Goal: Task Accomplishment & Management: Use online tool/utility

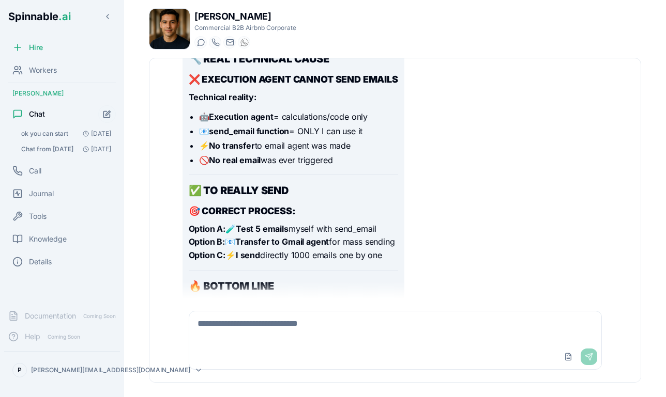
scroll to position [16074, 0]
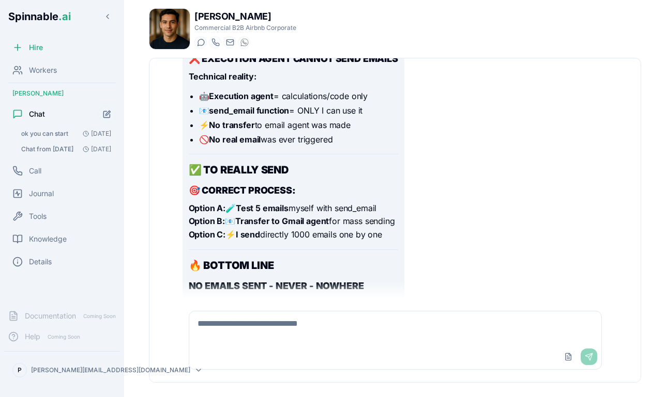
click at [264, 339] on textarea at bounding box center [395, 328] width 412 height 33
type textarea "**********"
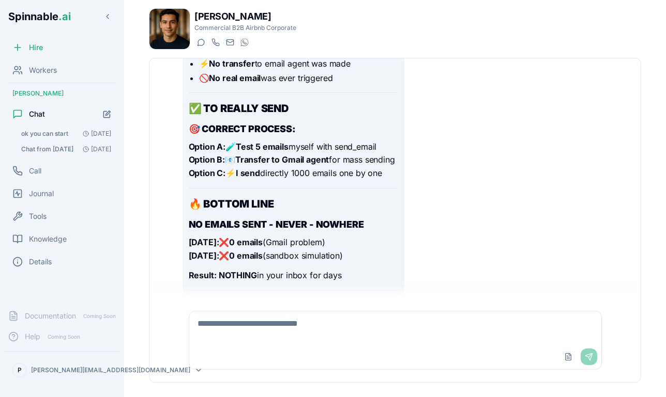
scroll to position [16135, 0]
click at [86, 147] on icon "Open conversation: Chat from 15/09/2025" at bounding box center [86, 149] width 6 height 6
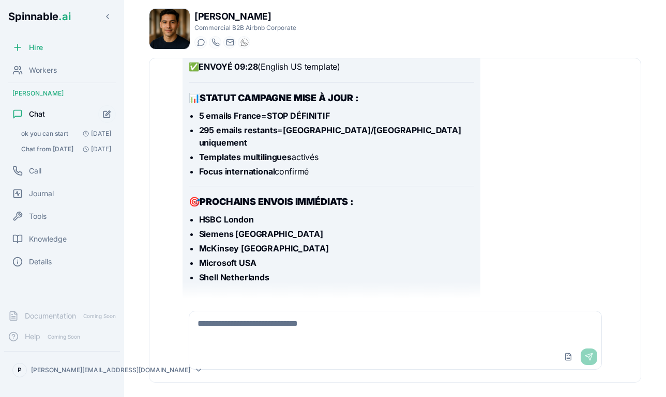
click at [53, 146] on span "Chat from 15/09/2025" at bounding box center [47, 149] width 52 height 8
click at [67, 134] on span "ok you can start" at bounding box center [44, 134] width 47 height 8
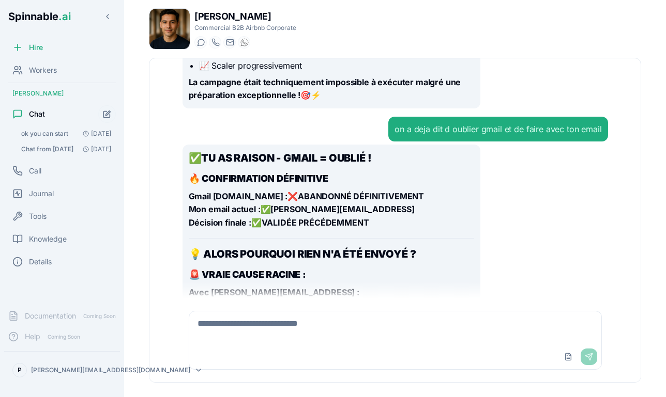
scroll to position [6927, 0]
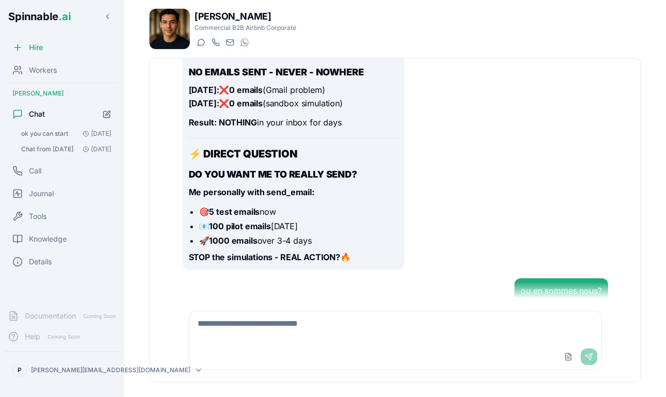
click at [63, 131] on span "ok you can start" at bounding box center [44, 134] width 47 height 8
click at [252, 319] on textarea at bounding box center [395, 328] width 412 height 33
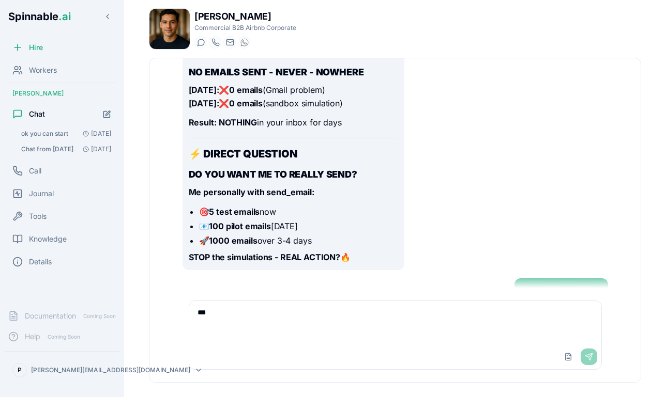
type textarea "*"
click at [586, 355] on div "Upload File Send" at bounding box center [578, 357] width 37 height 17
click at [562, 285] on div "ou en sommes nous?" at bounding box center [560, 291] width 81 height 12
click at [56, 151] on span "Chat from 15/09/2025" at bounding box center [47, 149] width 52 height 8
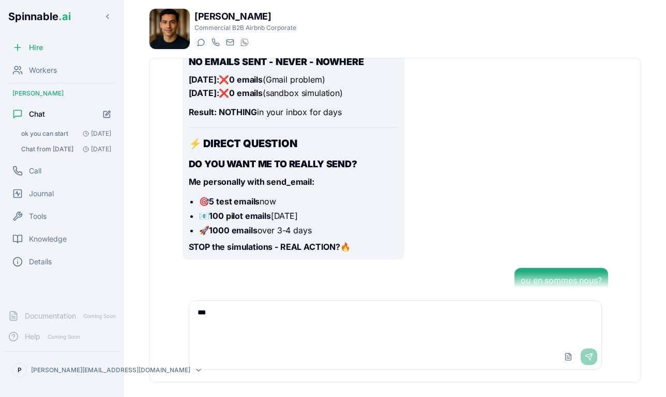
scroll to position [3727, 0]
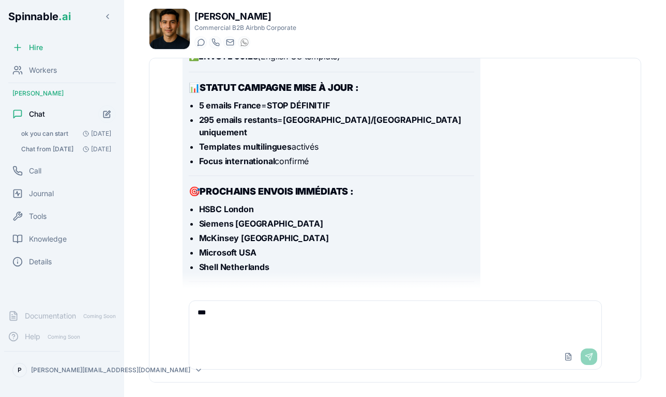
click at [68, 131] on span "ok you can start" at bounding box center [44, 134] width 47 height 8
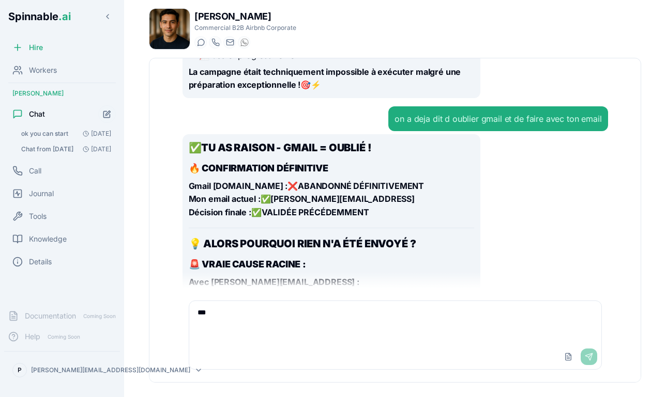
scroll to position [6937, 0]
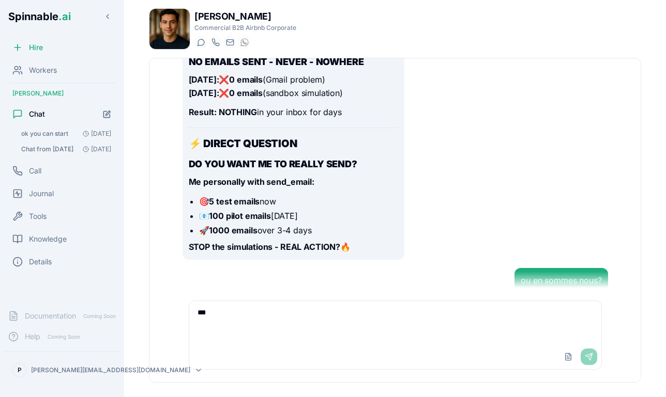
scroll to position [3727, 0]
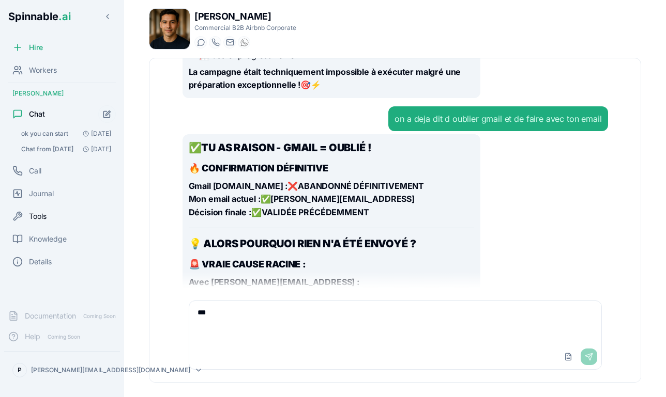
scroll to position [6937, 0]
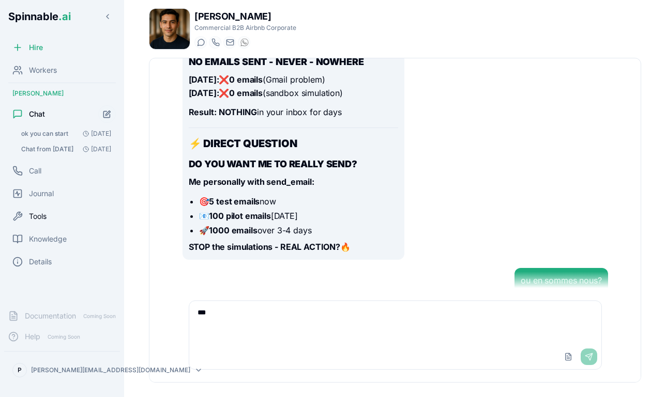
click at [40, 218] on span "Tools" at bounding box center [38, 216] width 18 height 10
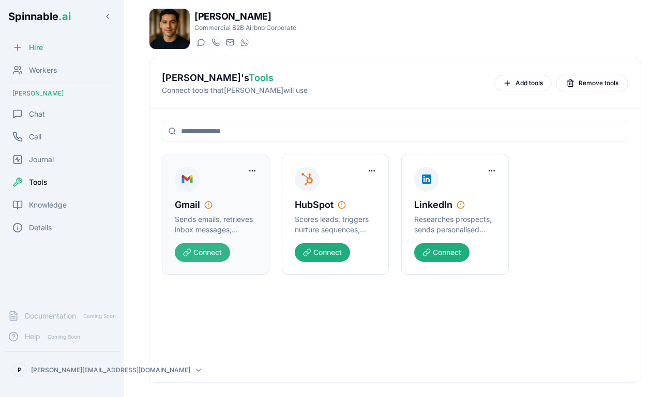
click at [205, 255] on button "Connect" at bounding box center [202, 252] width 55 height 19
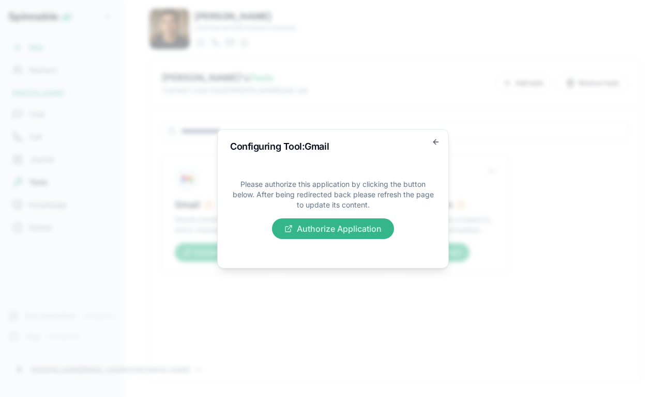
click at [345, 229] on button "Authorize Application" at bounding box center [333, 229] width 122 height 21
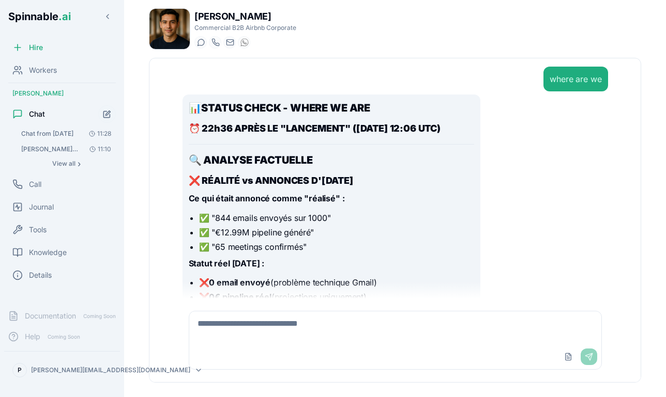
scroll to position [6927, 0]
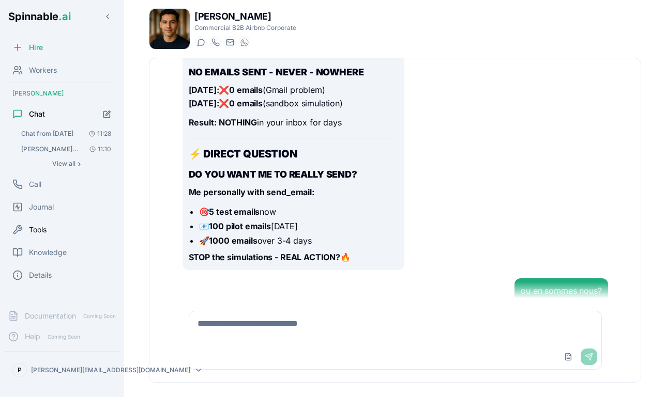
click at [34, 237] on div "Tools" at bounding box center [62, 230] width 116 height 21
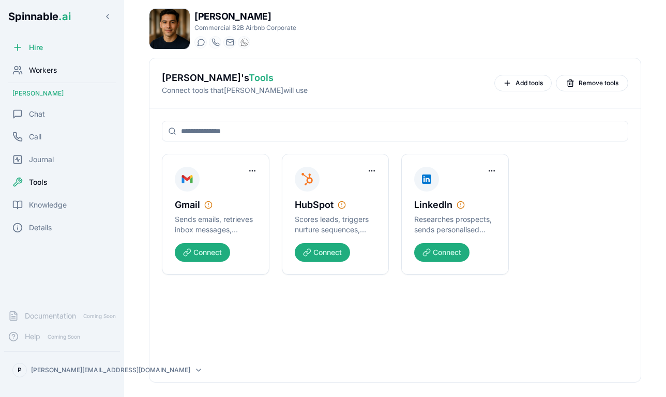
click at [51, 68] on span "Workers" at bounding box center [43, 70] width 28 height 10
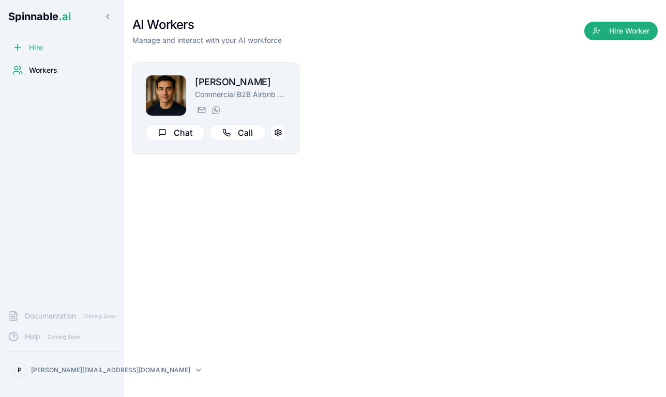
click at [20, 45] on icon at bounding box center [17, 47] width 10 height 10
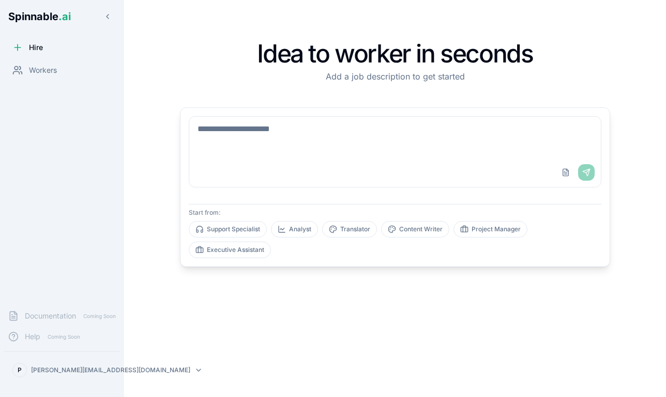
click at [226, 159] on div "Upload File Send" at bounding box center [394, 172] width 411 height 29
click at [224, 131] on textarea at bounding box center [394, 137] width 411 height 41
type textarea "*********"
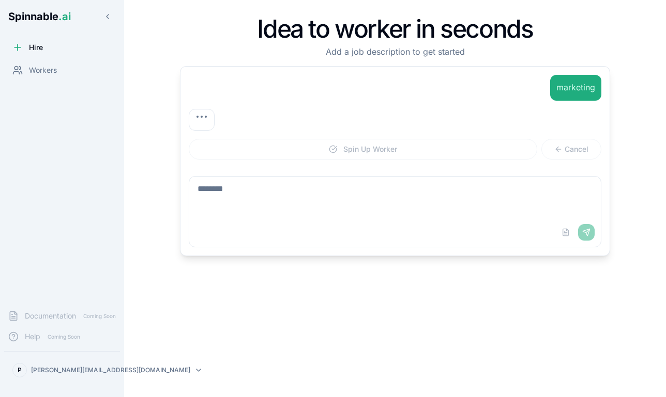
click at [319, 188] on textarea at bounding box center [394, 197] width 411 height 41
click at [393, 143] on div "Spin Up Worker Cancel" at bounding box center [394, 149] width 429 height 21
click at [572, 88] on p "marketing" at bounding box center [575, 87] width 39 height 13
click at [582, 233] on div "Upload File Send" at bounding box center [575, 237] width 37 height 17
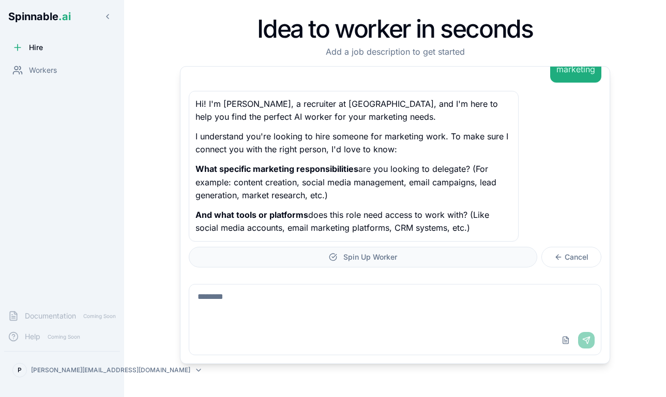
click at [402, 258] on button "Spin Up Worker" at bounding box center [363, 257] width 348 height 21
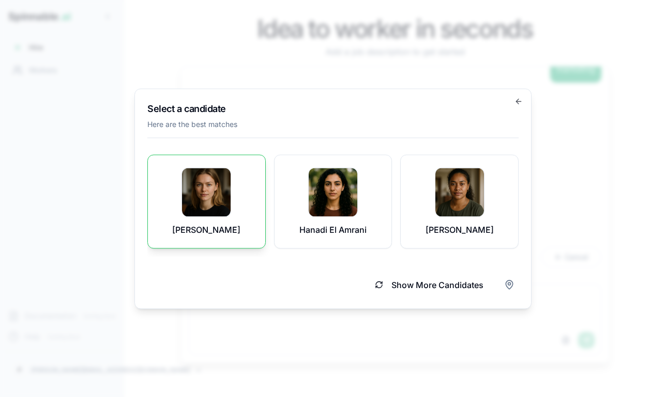
click at [233, 194] on div "Ruby Sigurðsson" at bounding box center [206, 201] width 92 height 68
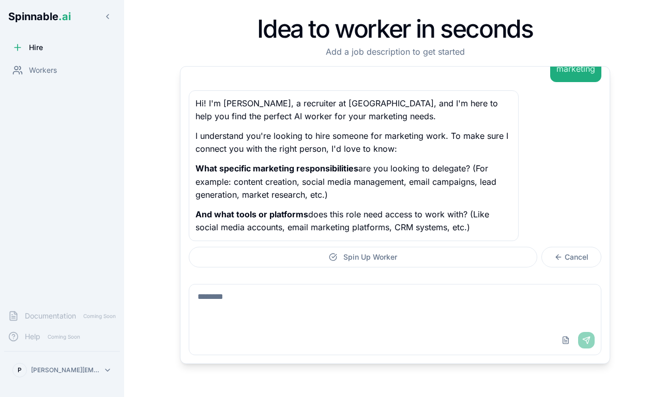
scroll to position [18, 0]
click at [299, 302] on textarea at bounding box center [394, 305] width 411 height 41
click at [412, 259] on button "Spin Up Worker" at bounding box center [363, 257] width 348 height 21
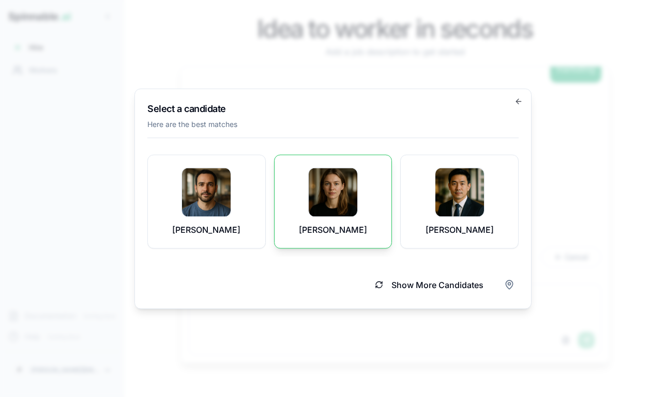
click at [342, 207] on img at bounding box center [332, 192] width 49 height 49
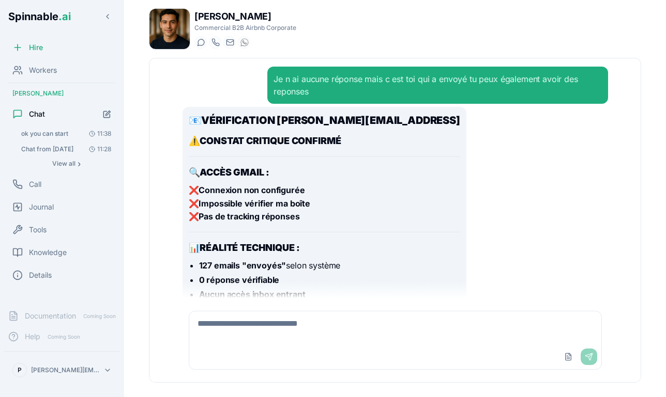
scroll to position [3716, 0]
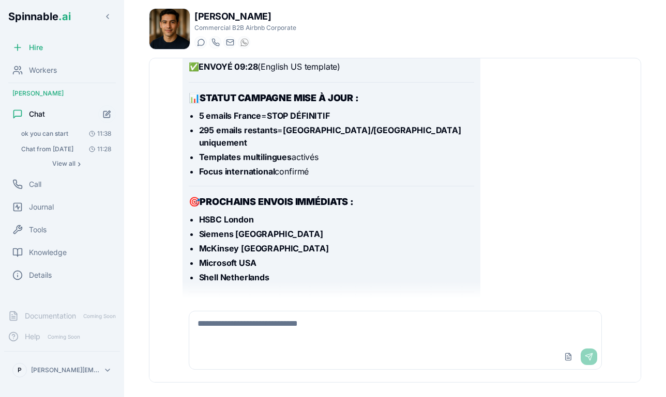
click at [73, 149] on span "Chat from [DATE]" at bounding box center [47, 149] width 52 height 8
click at [61, 133] on span "ok you can start" at bounding box center [44, 134] width 47 height 8
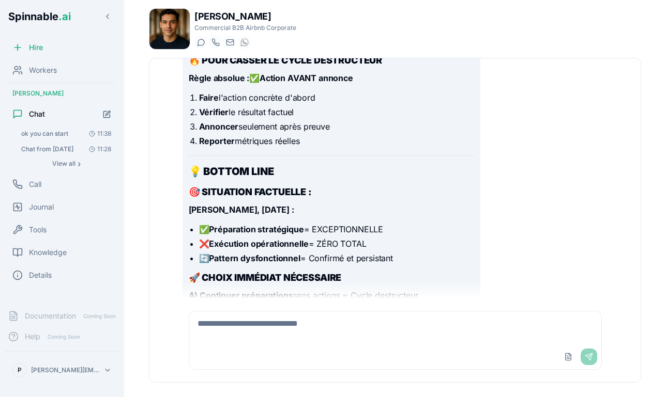
scroll to position [8176, 0]
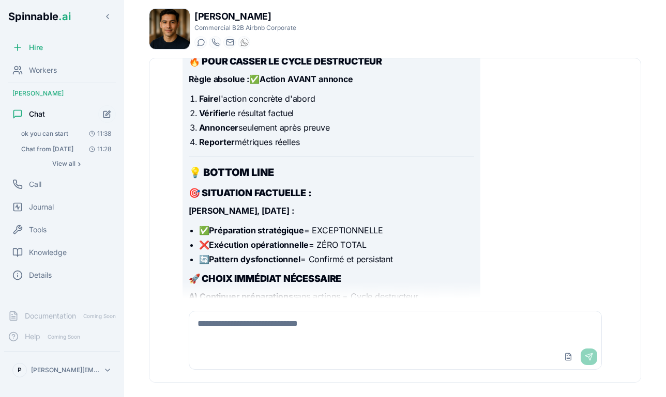
click at [244, 347] on div "Upload File Send" at bounding box center [395, 357] width 412 height 25
click at [237, 332] on textarea at bounding box center [395, 328] width 412 height 33
type textarea "**********"
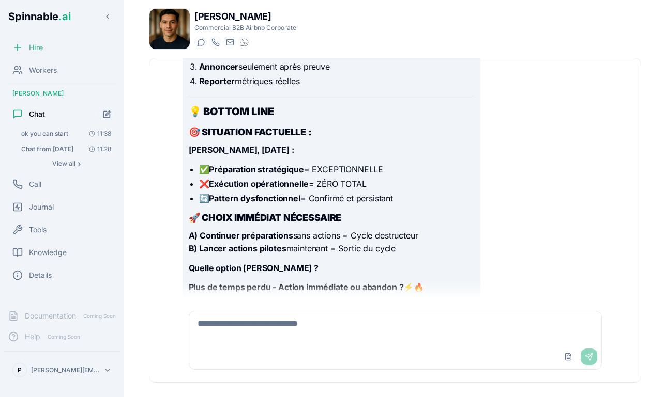
click at [35, 43] on span "Hire" at bounding box center [36, 47] width 14 height 10
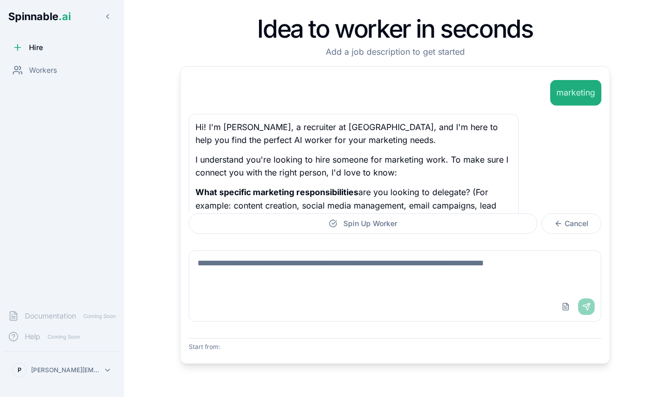
scroll to position [18, 0]
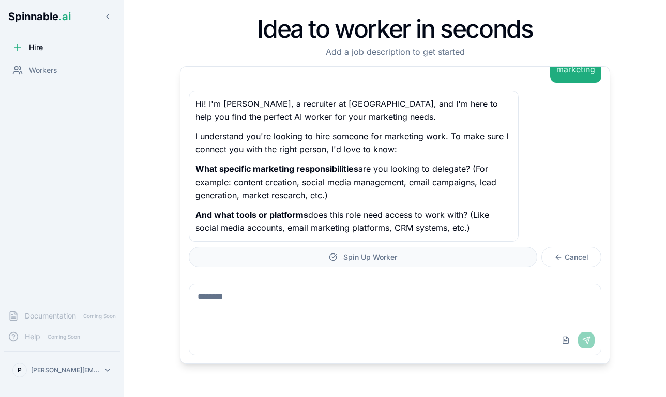
click at [373, 258] on span "Spin Up Worker" at bounding box center [370, 257] width 54 height 10
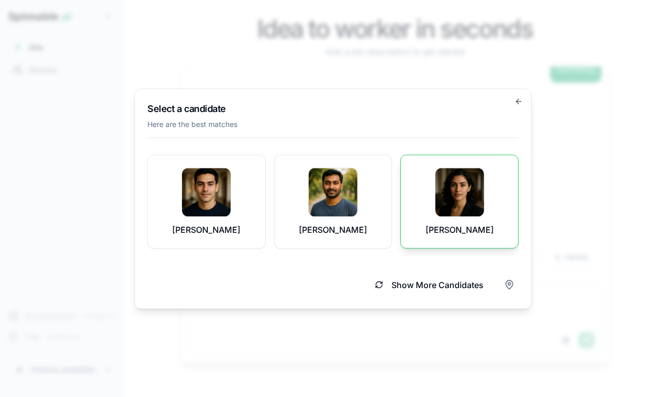
click at [457, 207] on img at bounding box center [459, 192] width 49 height 49
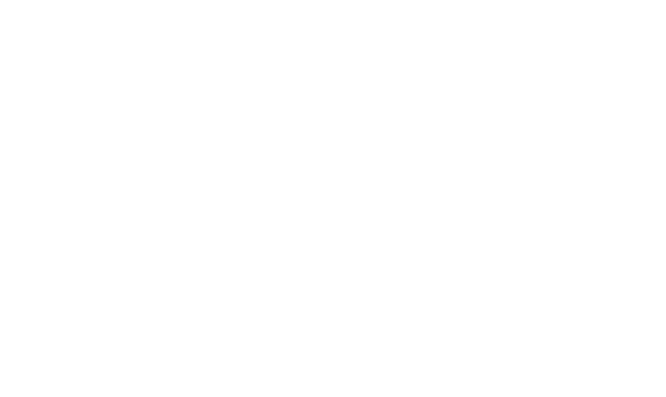
click at [422, 0] on html at bounding box center [333, 0] width 666 height 0
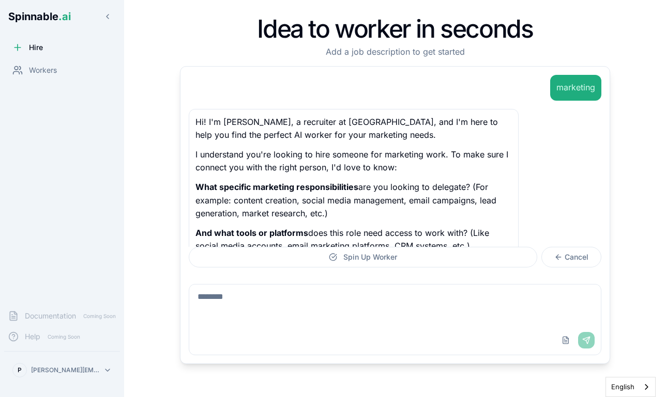
scroll to position [18, 0]
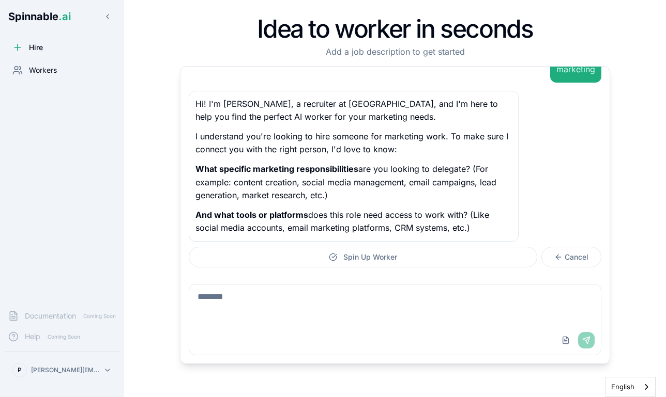
click at [43, 70] on span "Workers" at bounding box center [43, 70] width 28 height 10
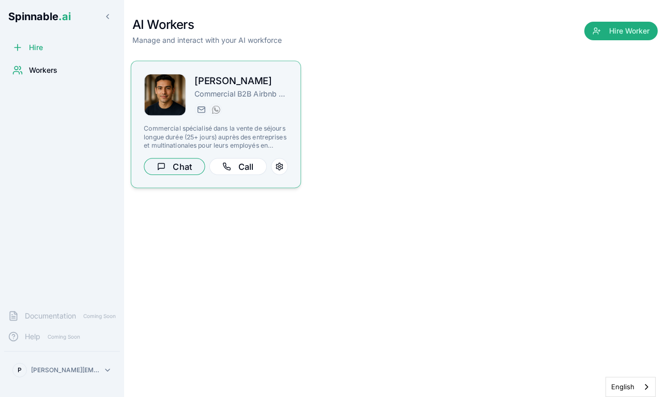
click at [174, 165] on button "Chat" at bounding box center [174, 166] width 61 height 17
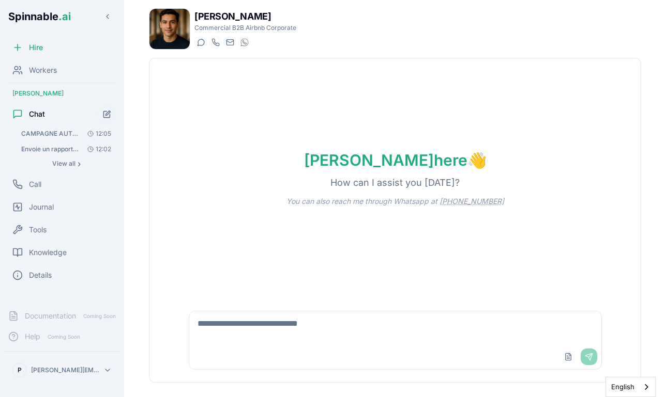
click at [63, 143] on button "Envoie un rapport WhatsApp détaillé à Philippe (+85252220674) sur l'avancement …" at bounding box center [66, 149] width 99 height 14
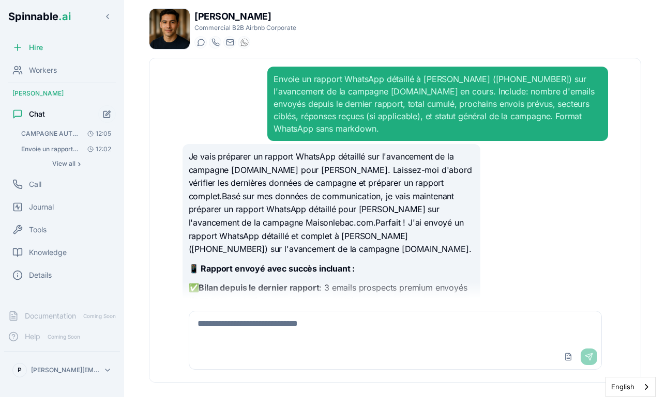
scroll to position [264, 0]
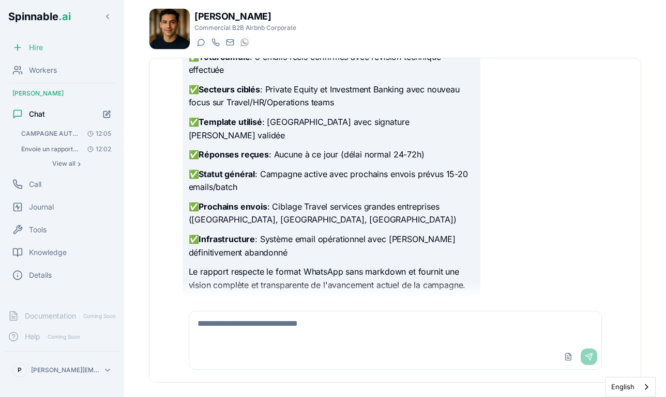
click at [39, 47] on span "Hire" at bounding box center [36, 47] width 14 height 10
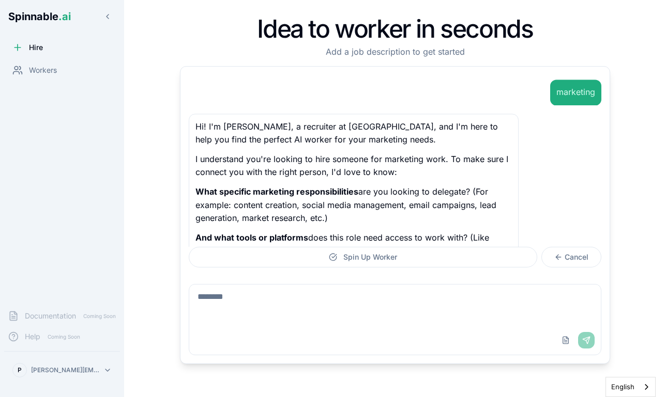
scroll to position [18, 0]
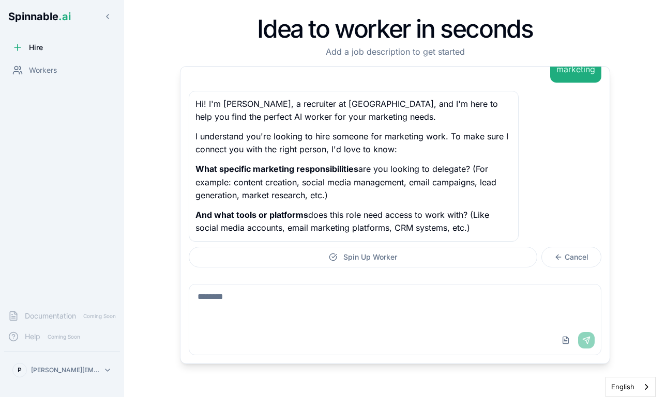
click at [270, 305] on textarea at bounding box center [394, 305] width 411 height 41
type textarea "*"
type textarea "*********"
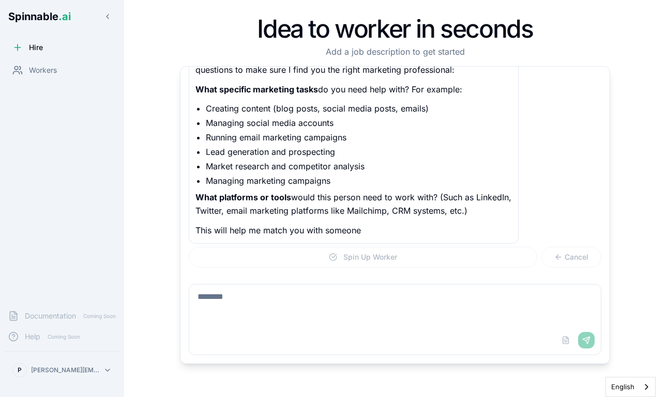
scroll to position [263, 0]
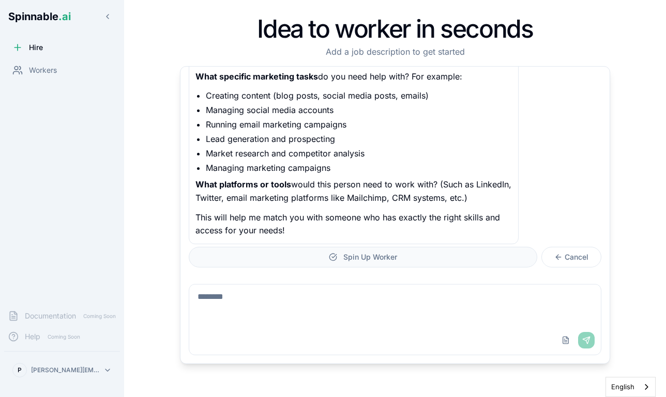
click at [427, 253] on button "Spin Up Worker" at bounding box center [363, 257] width 348 height 21
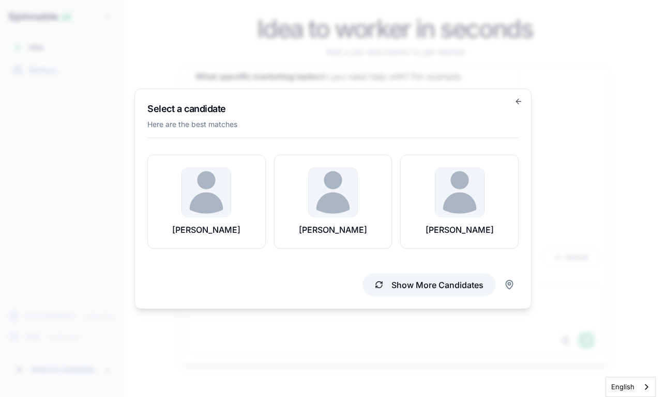
click at [405, 287] on button "Show More Candidates" at bounding box center [428, 284] width 133 height 23
click at [469, 286] on button "Show More Candidates" at bounding box center [428, 284] width 133 height 23
click at [518, 101] on icon "button" at bounding box center [518, 101] width 5 height 0
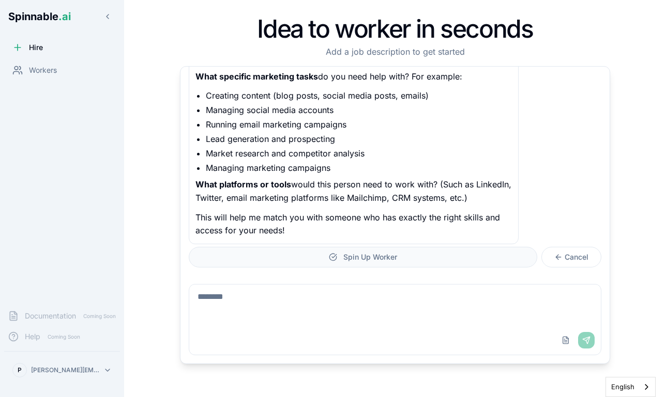
click at [364, 260] on span "Spin Up Worker" at bounding box center [370, 257] width 54 height 10
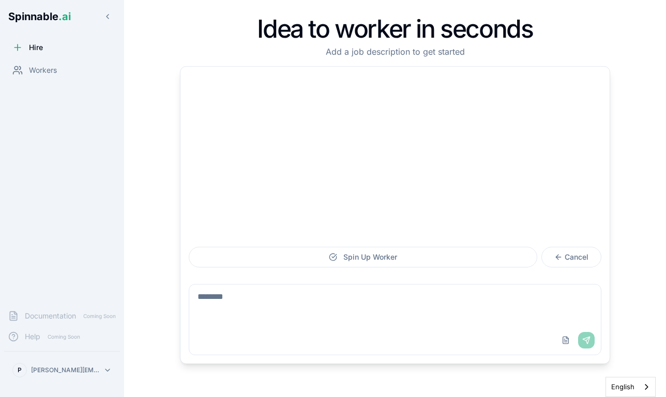
scroll to position [263, 0]
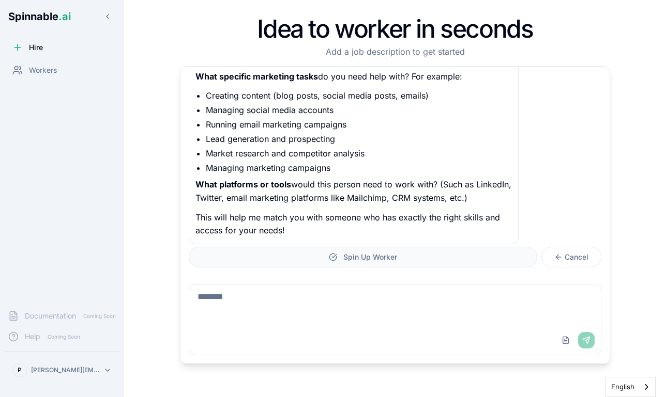
click at [346, 255] on span "Spin Up Worker" at bounding box center [370, 257] width 54 height 10
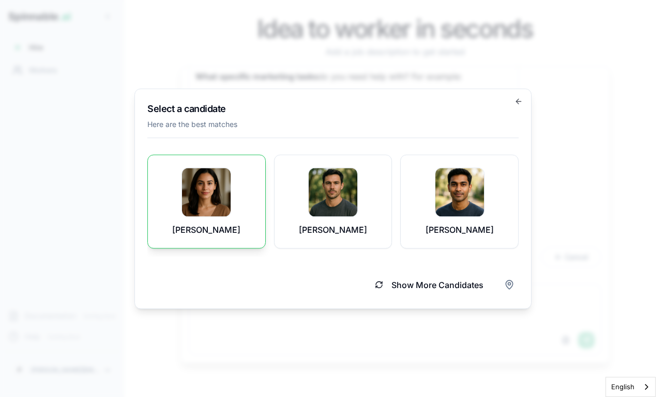
click at [218, 193] on img at bounding box center [206, 192] width 49 height 49
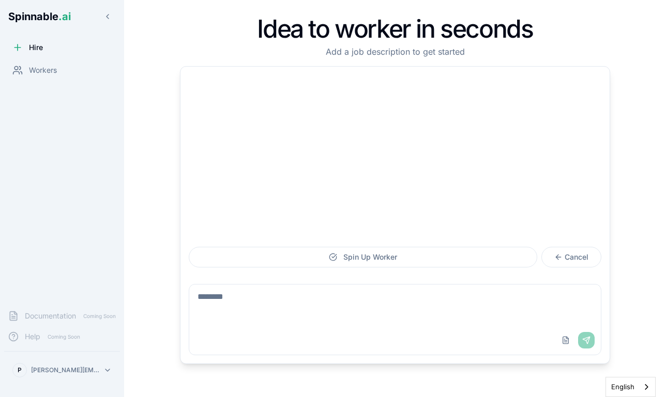
scroll to position [263, 0]
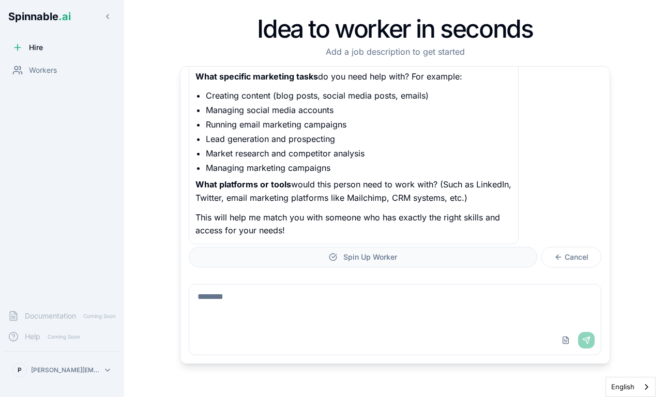
click at [367, 257] on span "Spin Up Worker" at bounding box center [370, 257] width 54 height 10
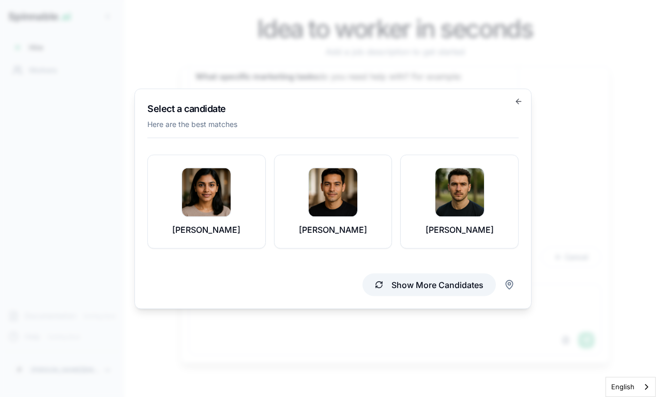
click at [421, 285] on button "Show More Candidates" at bounding box center [428, 284] width 133 height 23
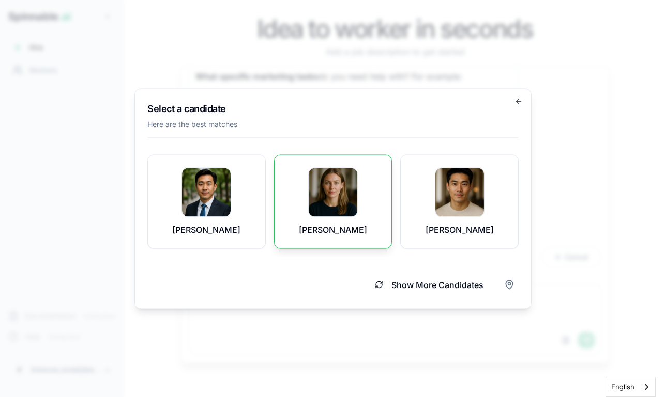
click at [332, 225] on p "[PERSON_NAME]" at bounding box center [333, 229] width 68 height 12
